Goal: Navigation & Orientation: Find specific page/section

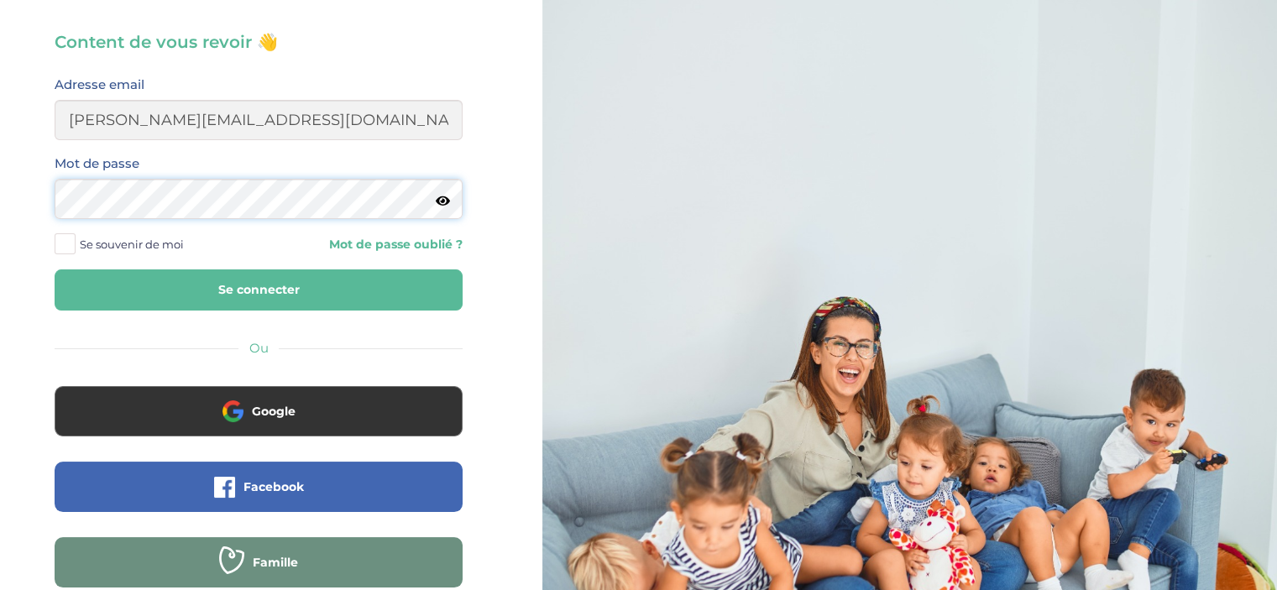
scroll to position [168, 0]
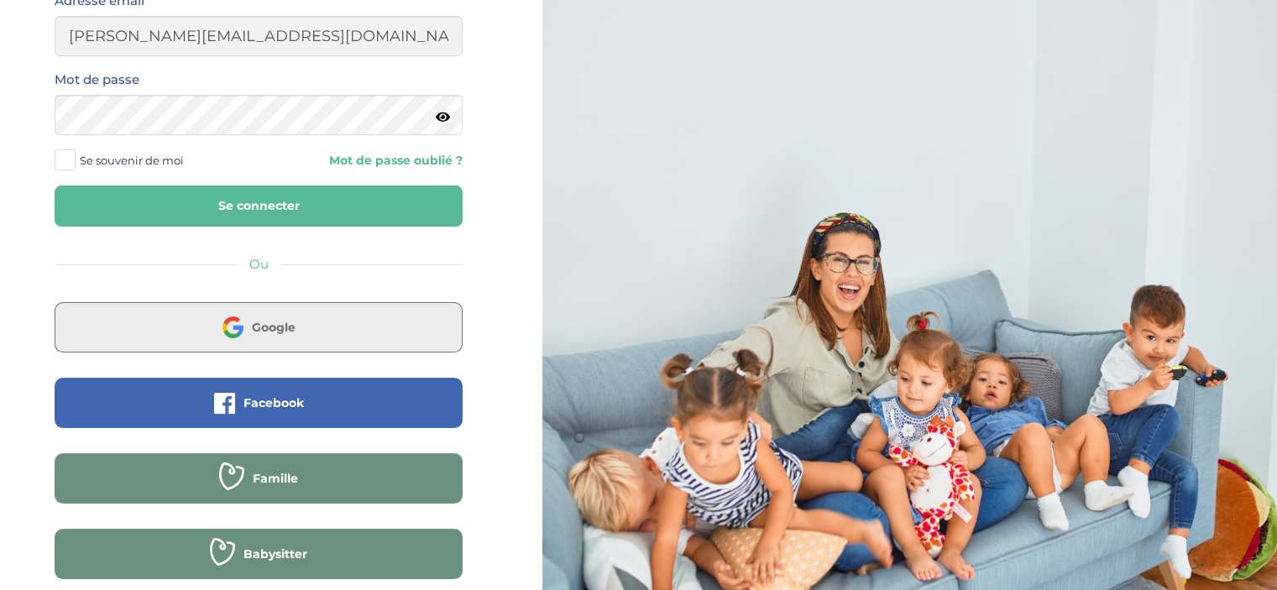
click at [299, 326] on button "Google" at bounding box center [259, 327] width 408 height 50
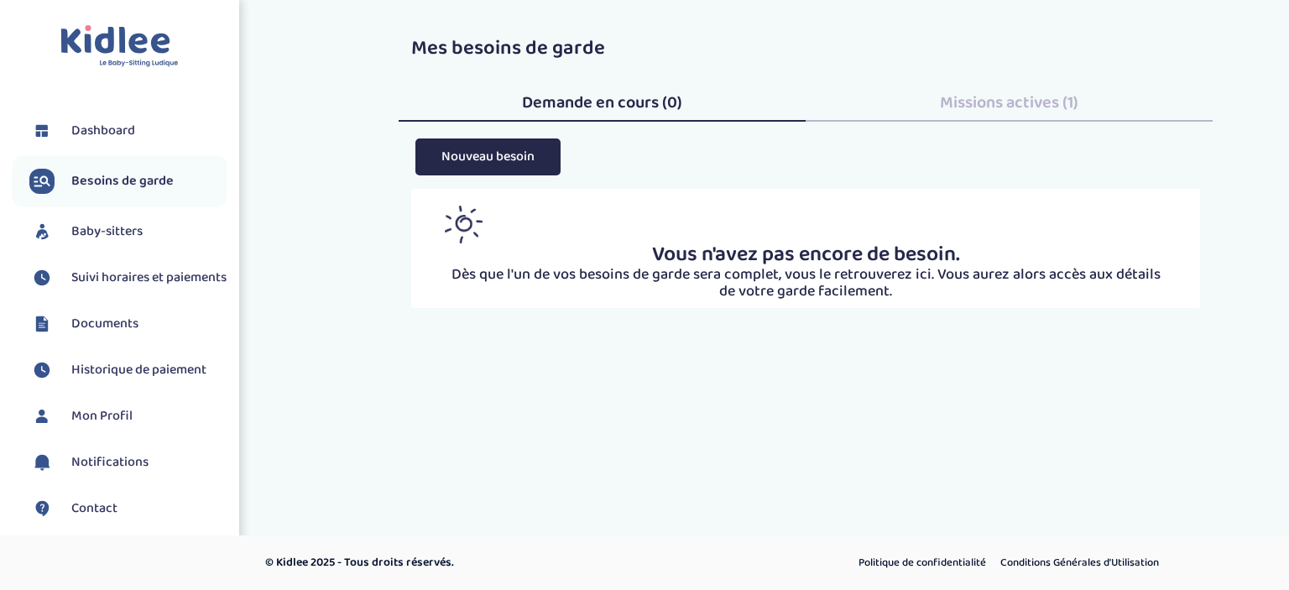
click at [82, 426] on span "Mon Profil" at bounding box center [101, 416] width 61 height 20
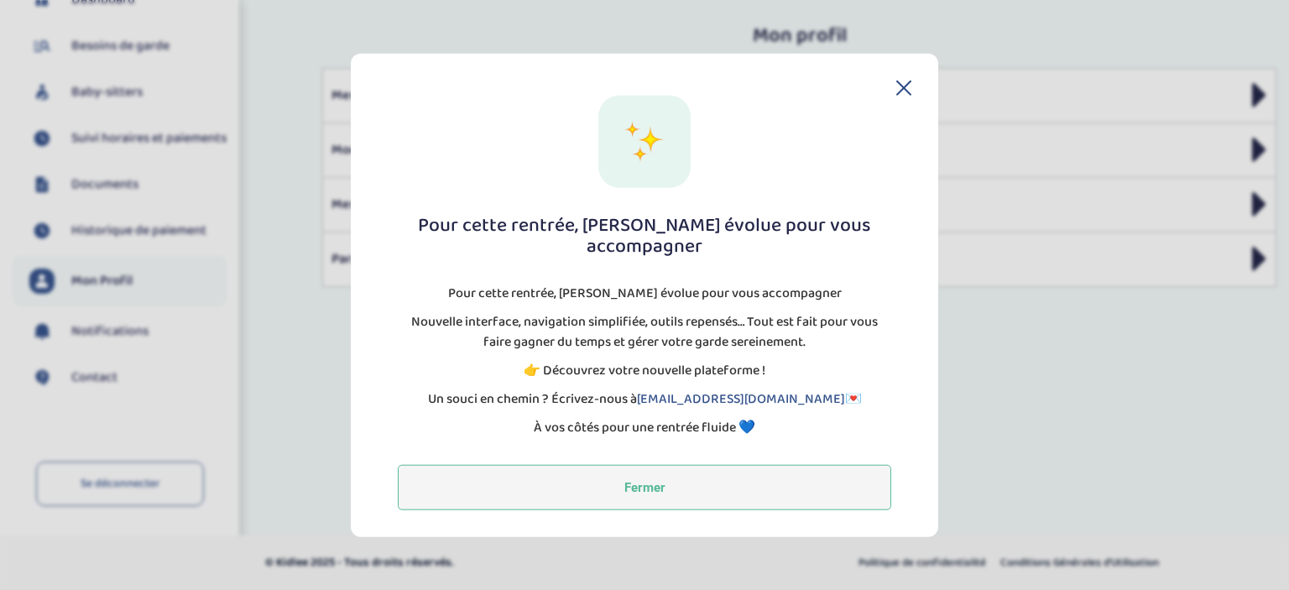
click at [646, 484] on button "Fermer" at bounding box center [644, 487] width 493 height 45
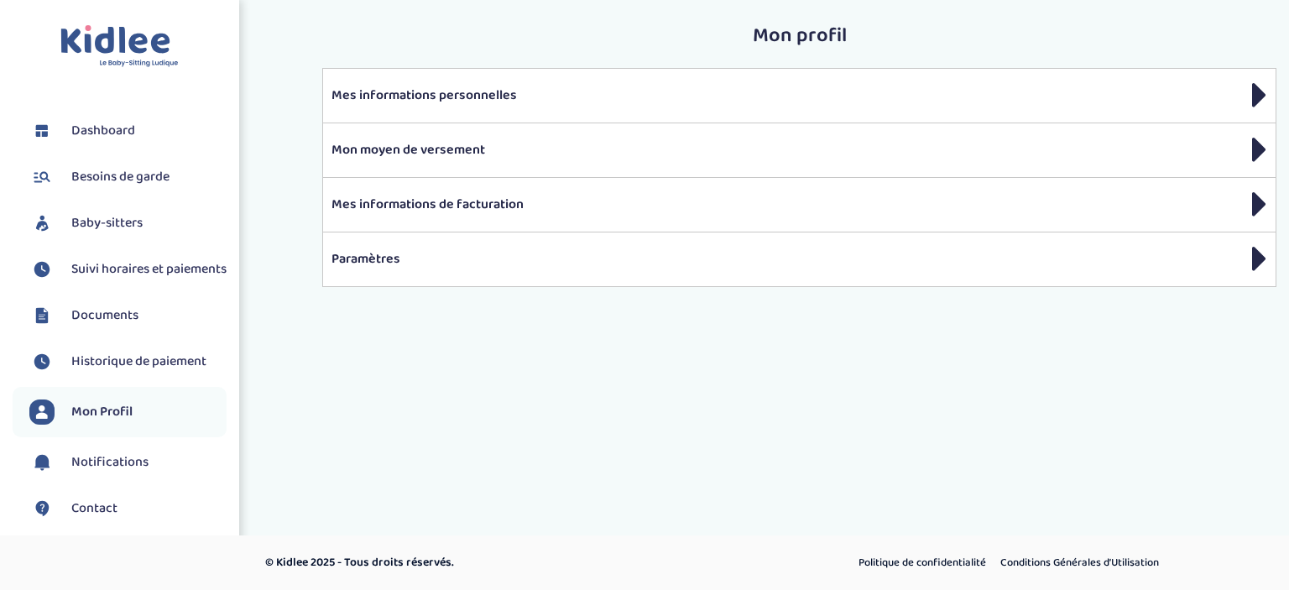
click at [117, 133] on span "Dashboard" at bounding box center [103, 131] width 64 height 20
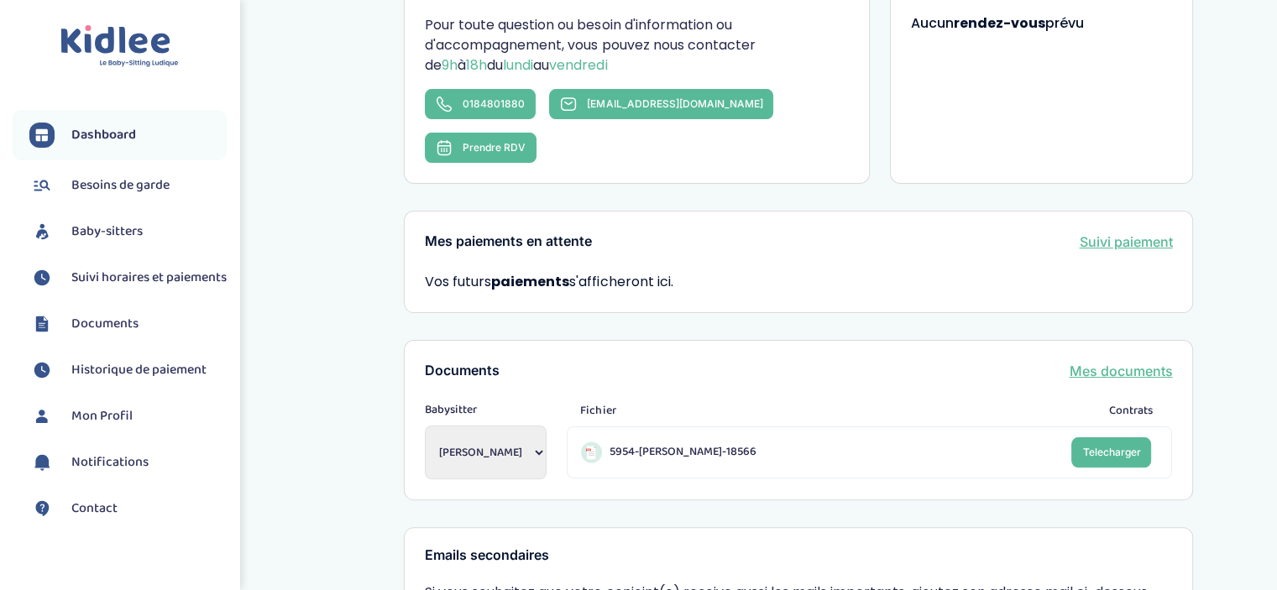
scroll to position [552, 0]
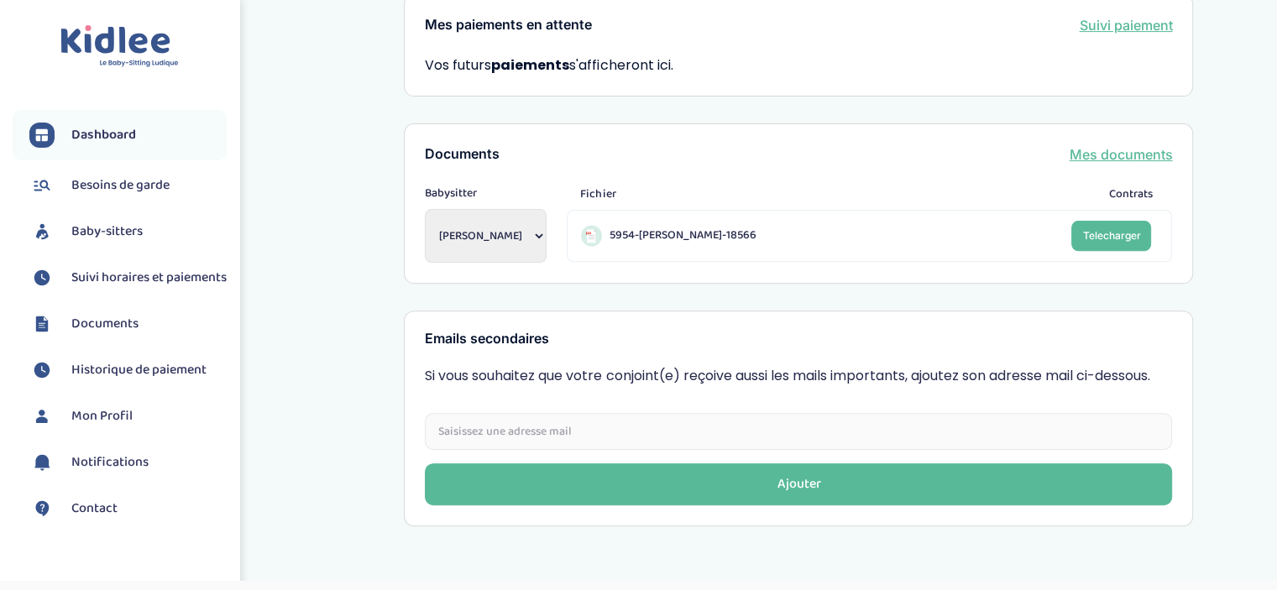
click at [86, 519] on span "Contact" at bounding box center [94, 509] width 46 height 20
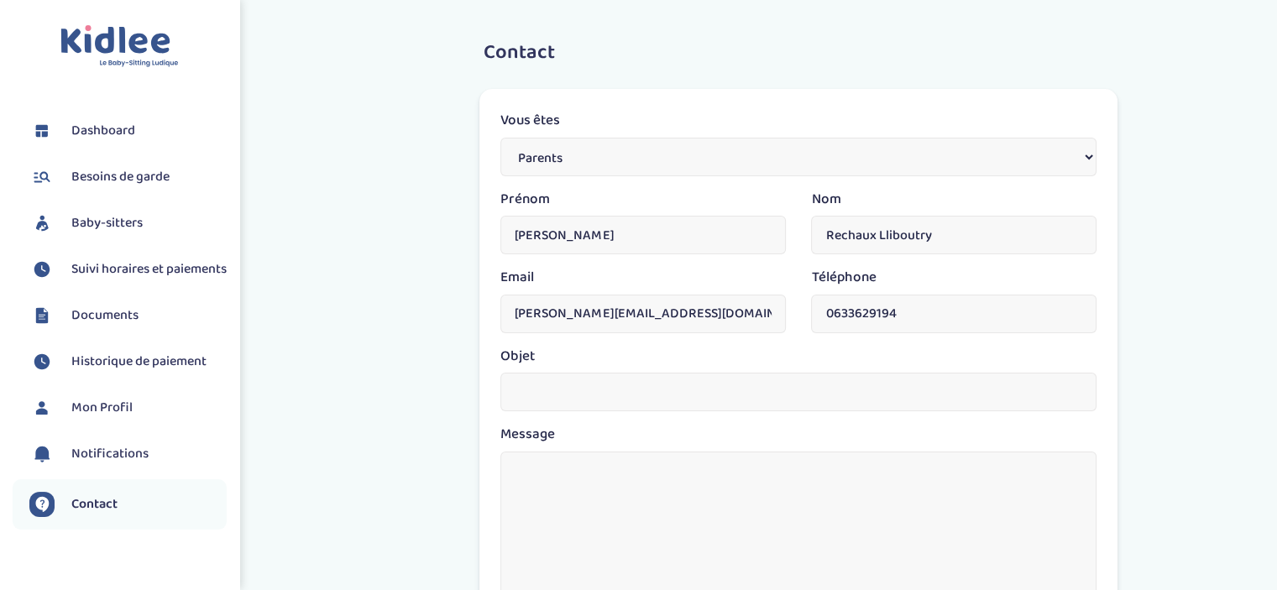
click at [134, 464] on span "Notifications" at bounding box center [109, 454] width 77 height 20
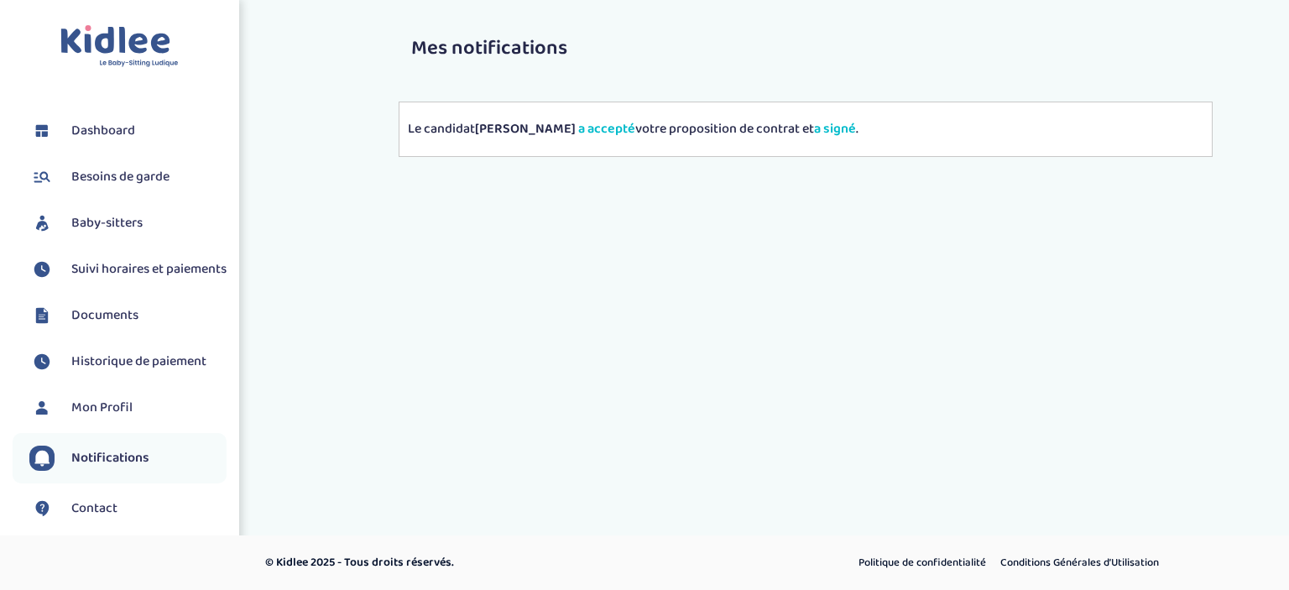
click at [106, 418] on span "Mon Profil" at bounding box center [101, 408] width 61 height 20
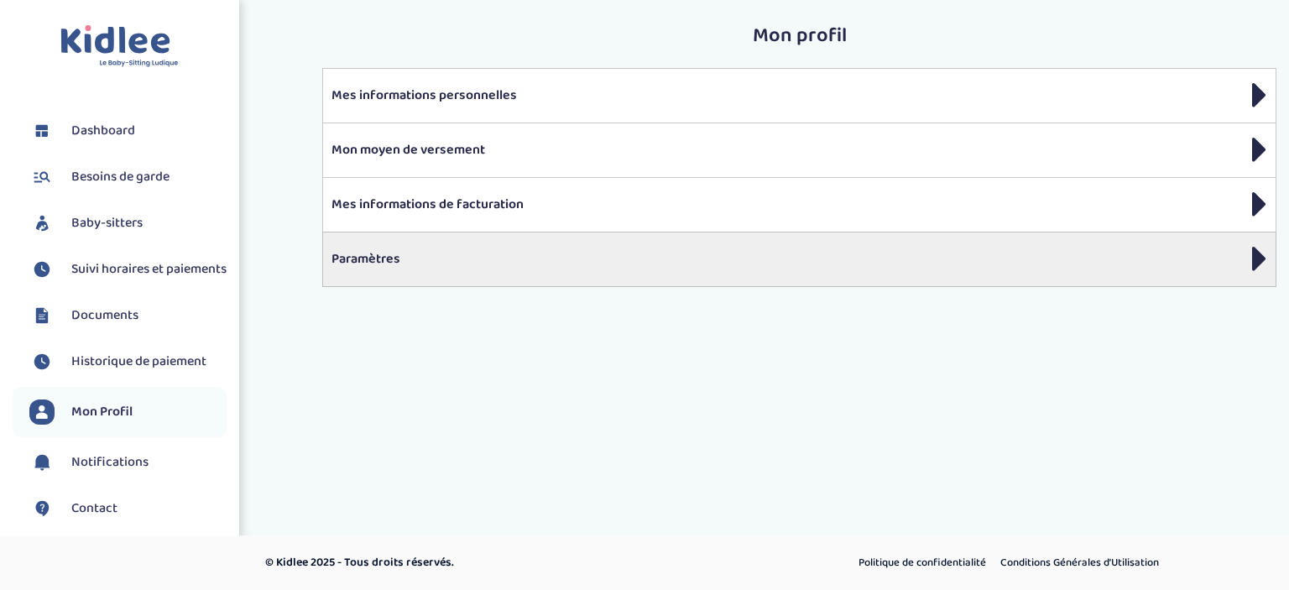
click at [462, 245] on div "Paramètres" at bounding box center [799, 259] width 954 height 55
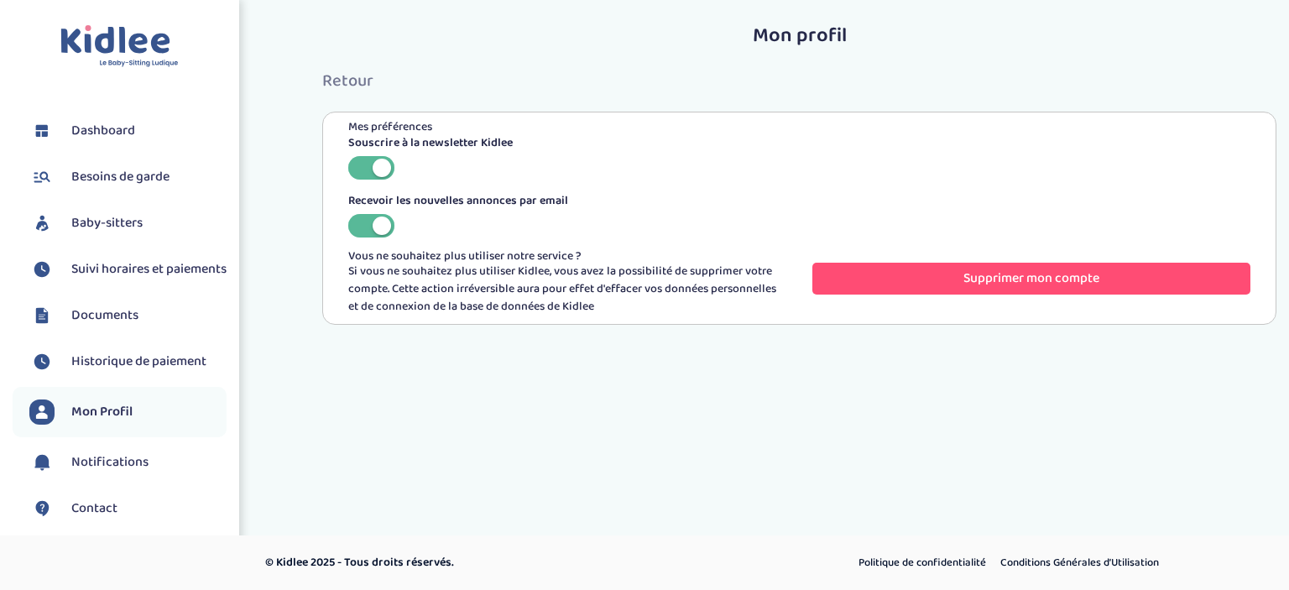
click at [346, 81] on span "Retour" at bounding box center [347, 80] width 51 height 27
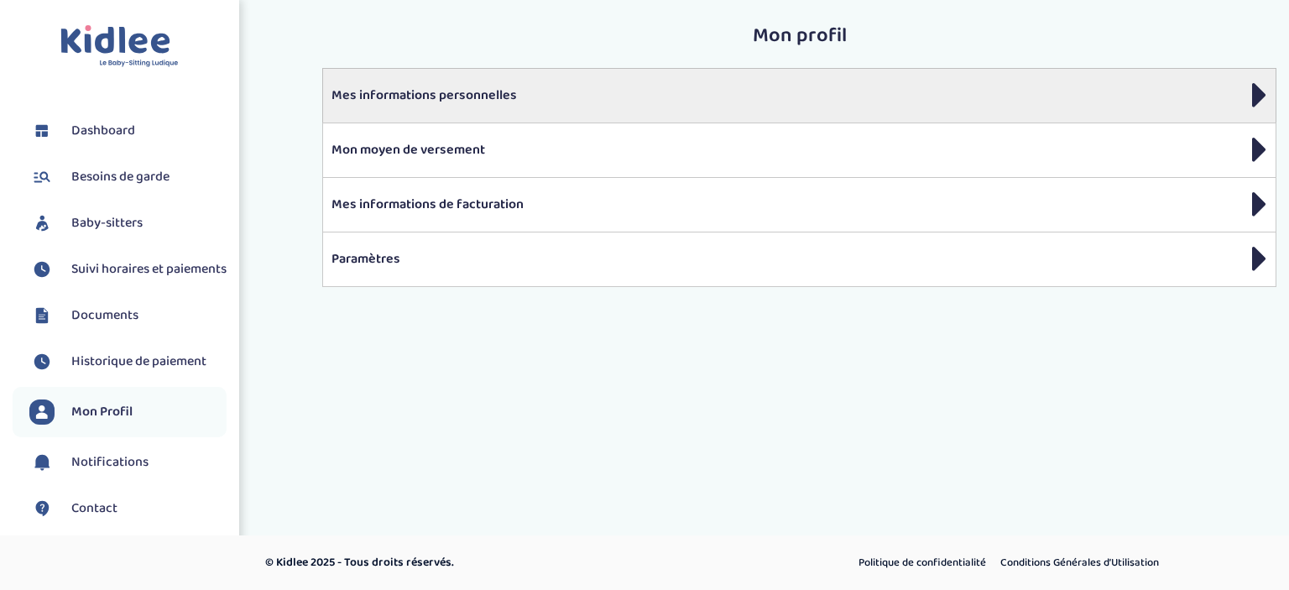
click at [446, 107] on div "Mes informations personnelles" at bounding box center [799, 95] width 954 height 55
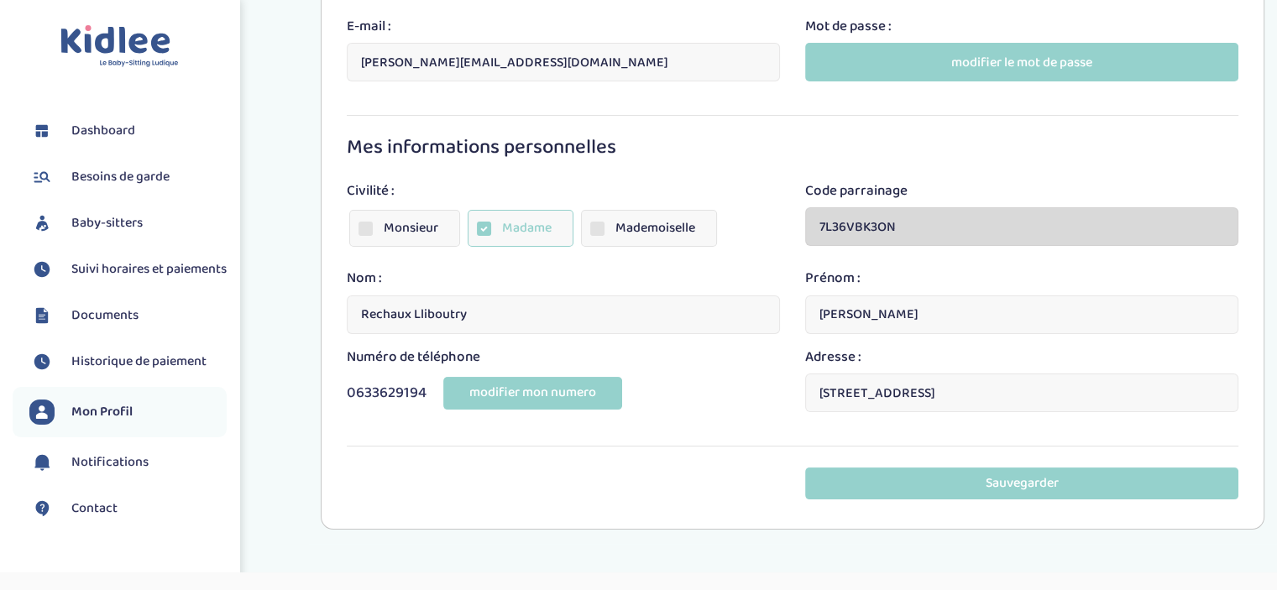
scroll to position [203, 0]
